Goal: Information Seeking & Learning: Learn about a topic

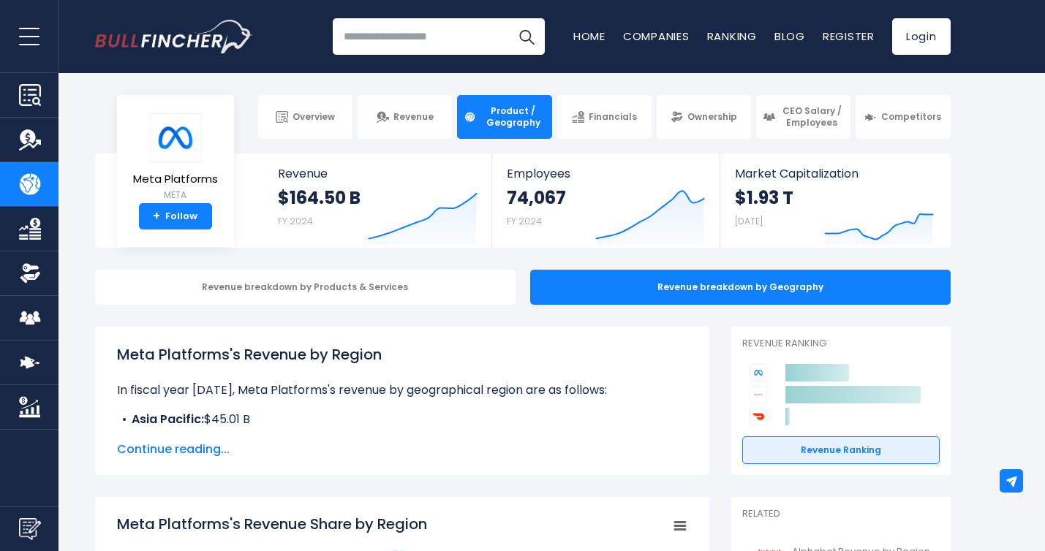
click at [202, 455] on span "Continue reading..." at bounding box center [402, 450] width 570 height 18
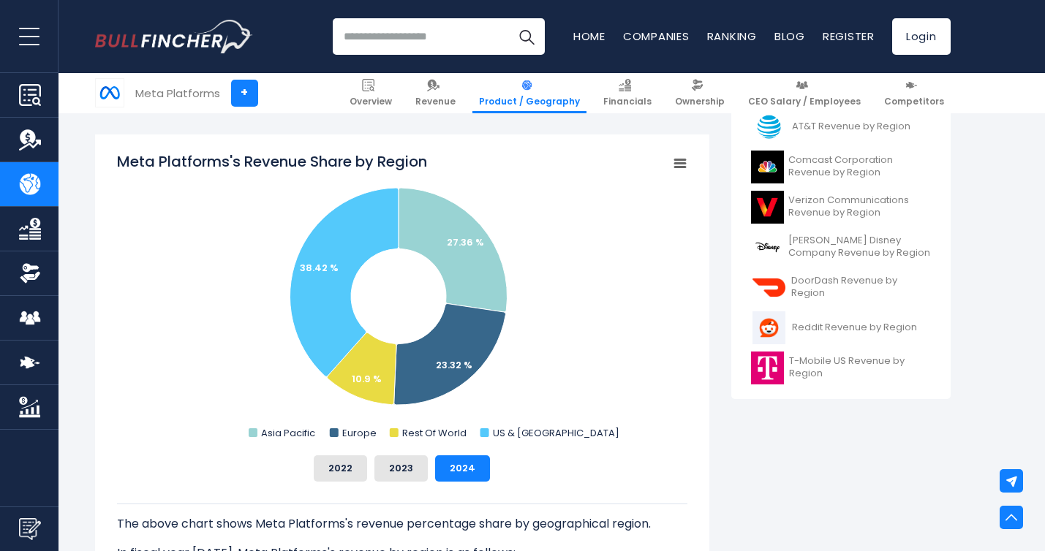
scroll to position [528, 0]
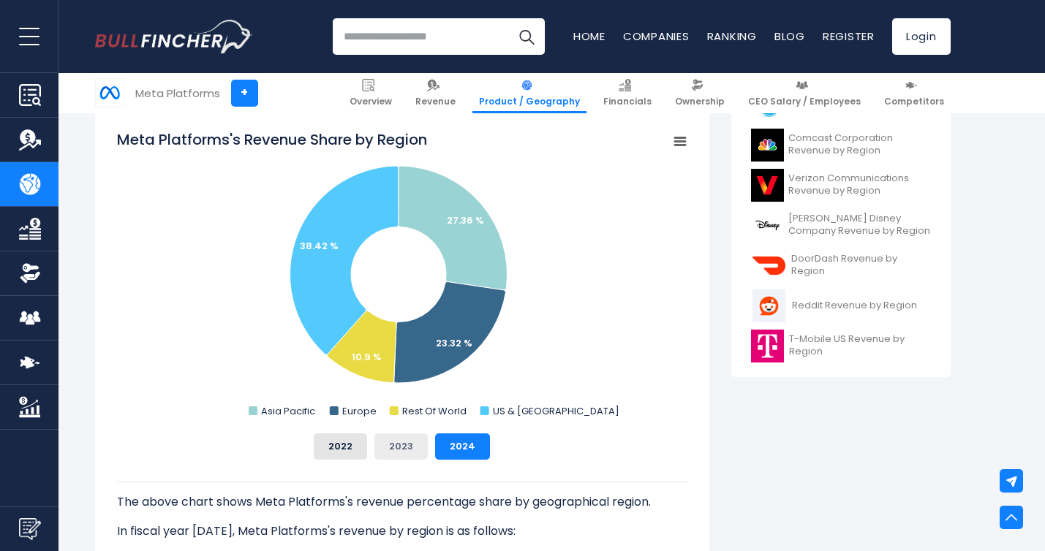
click at [408, 444] on button "2023" at bounding box center [400, 447] width 53 height 26
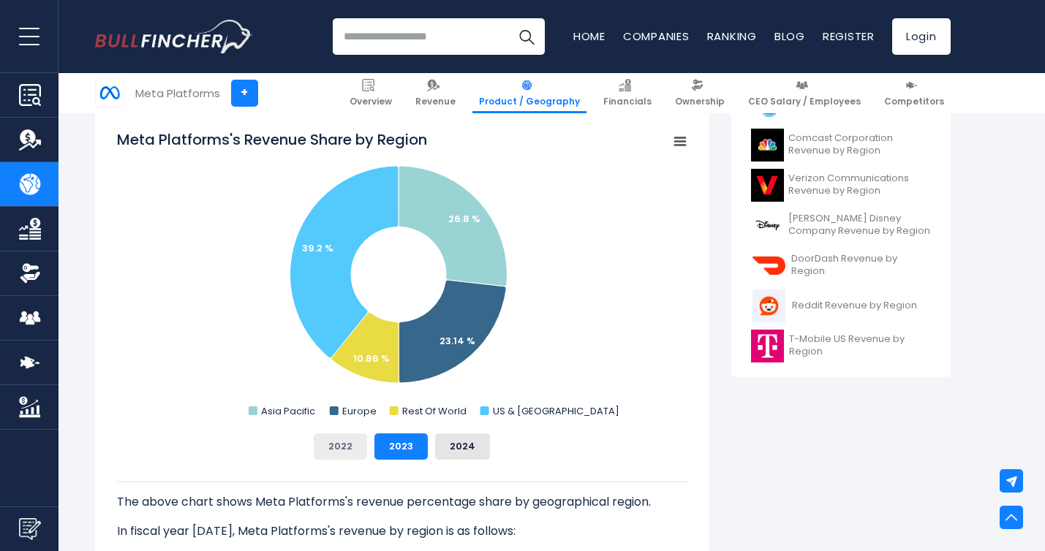
click at [362, 447] on button "2022" at bounding box center [340, 447] width 53 height 26
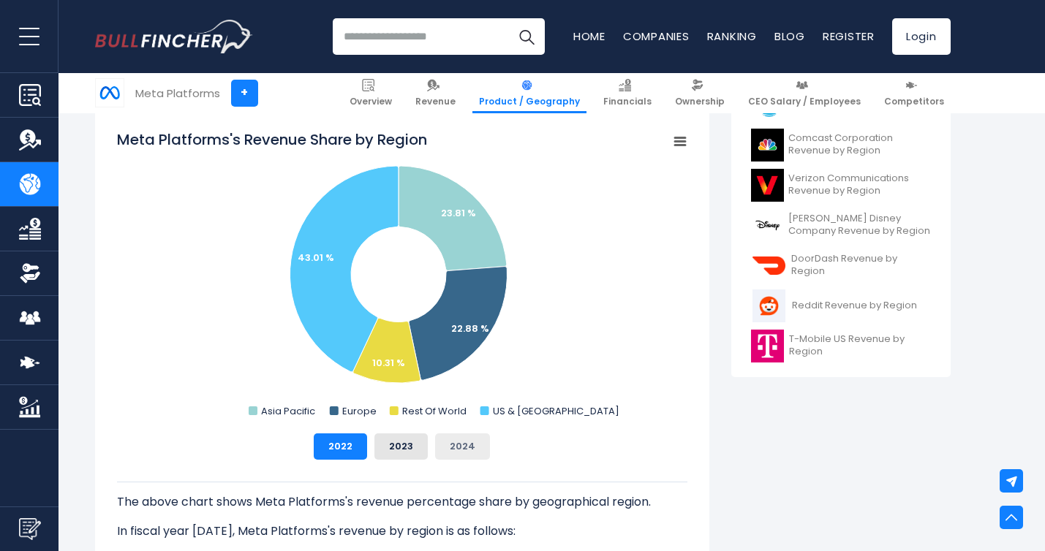
click at [459, 451] on button "2024" at bounding box center [462, 447] width 55 height 26
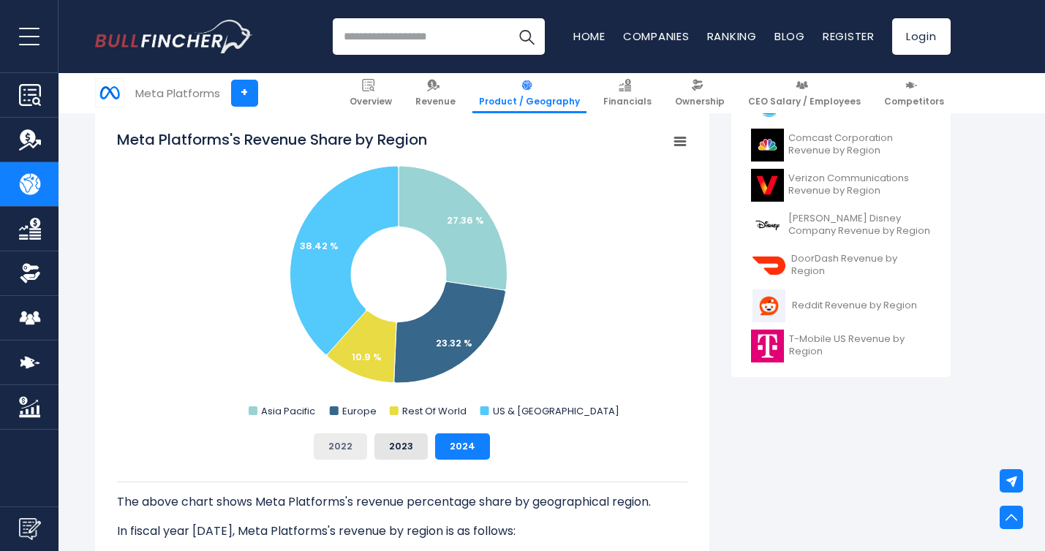
click at [350, 445] on button "2022" at bounding box center [340, 447] width 53 height 26
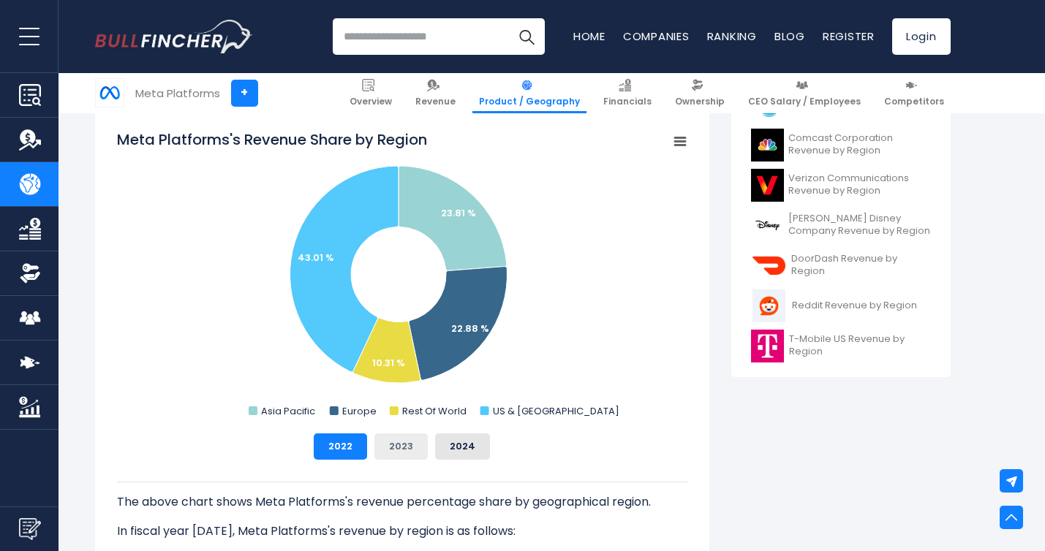
click at [402, 447] on button "2023" at bounding box center [400, 447] width 53 height 26
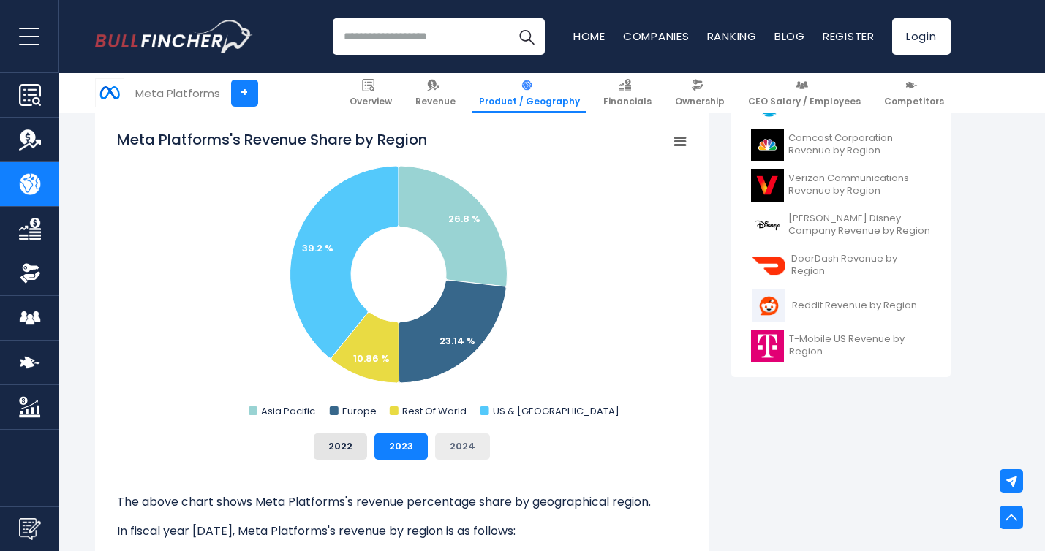
click at [459, 445] on button "2024" at bounding box center [462, 447] width 55 height 26
click at [406, 449] on button "2023" at bounding box center [400, 447] width 53 height 26
click at [356, 450] on button "2022" at bounding box center [340, 447] width 53 height 26
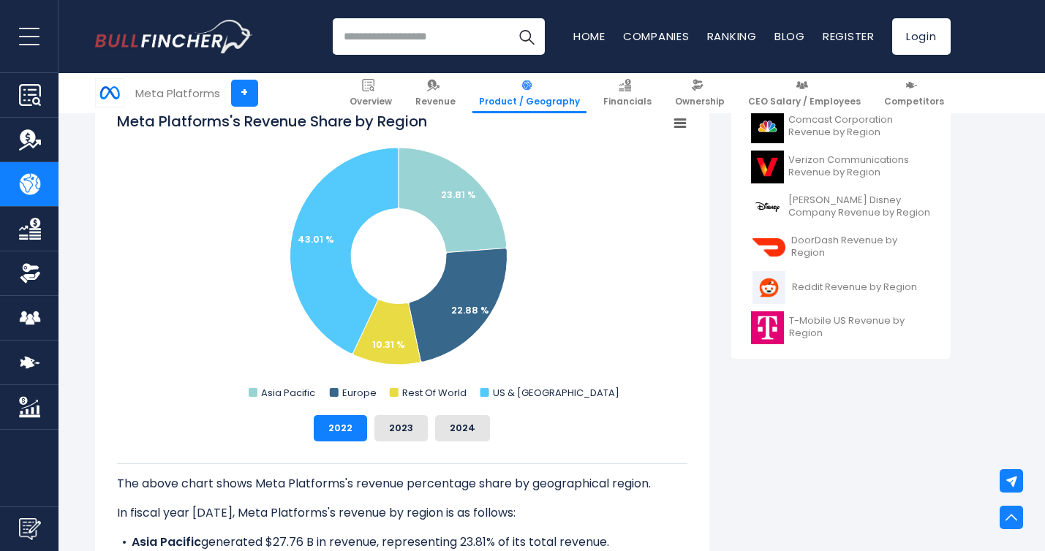
scroll to position [0, 0]
